Goal: Task Accomplishment & Management: Complete application form

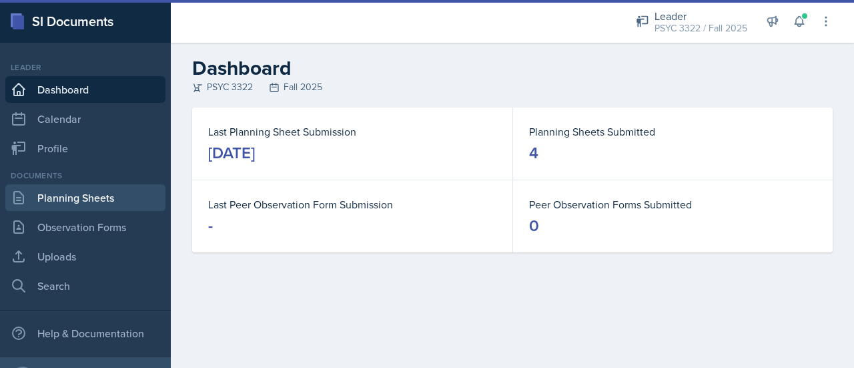
scroll to position [67, 0]
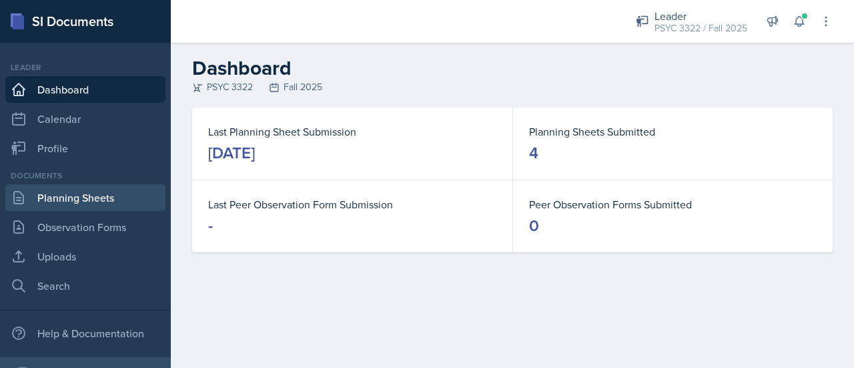
click at [73, 195] on link "Planning Sheets" at bounding box center [85, 197] width 160 height 27
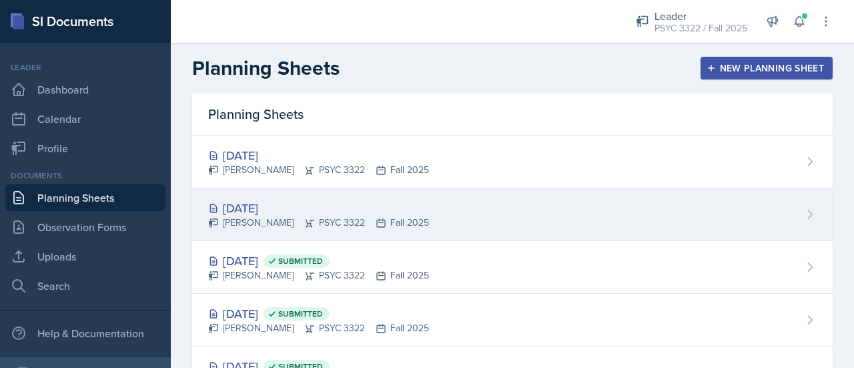
click at [273, 214] on div "[DATE]" at bounding box center [318, 208] width 221 height 18
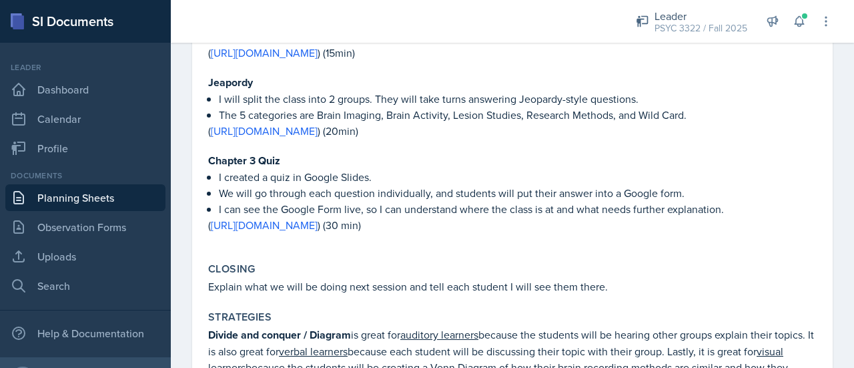
scroll to position [1495, 0]
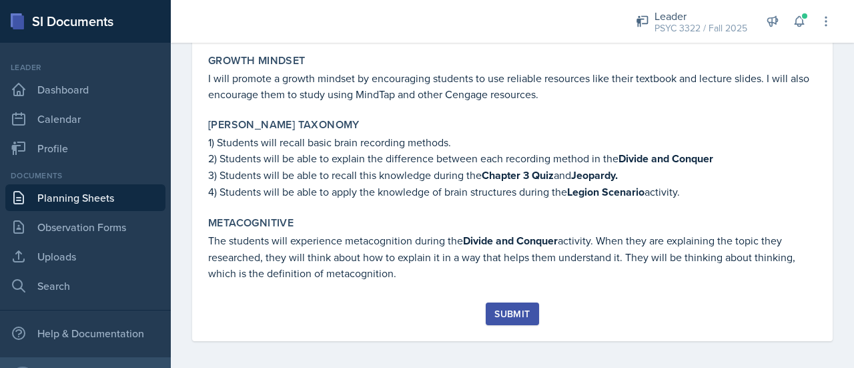
click at [510, 311] on div "Submit" at bounding box center [511, 313] width 35 height 11
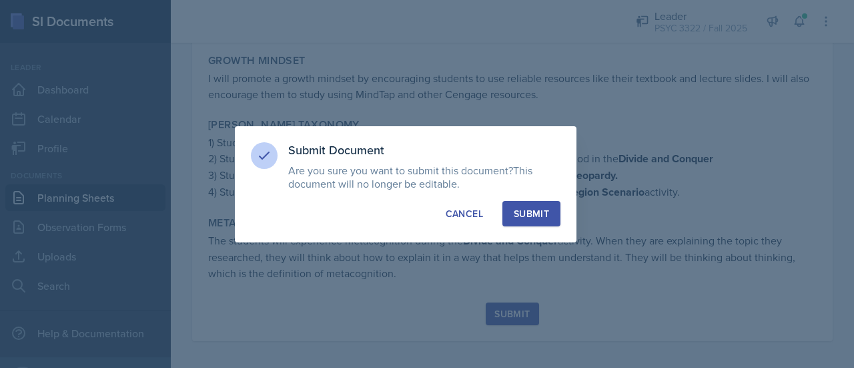
click at [541, 207] on div "Submit" at bounding box center [531, 213] width 35 height 13
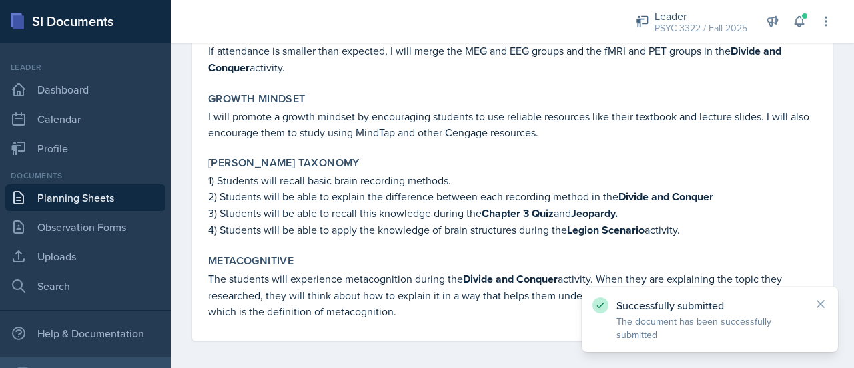
click at [69, 206] on link "Planning Sheets" at bounding box center [85, 197] width 160 height 27
